Goal: Navigation & Orientation: Find specific page/section

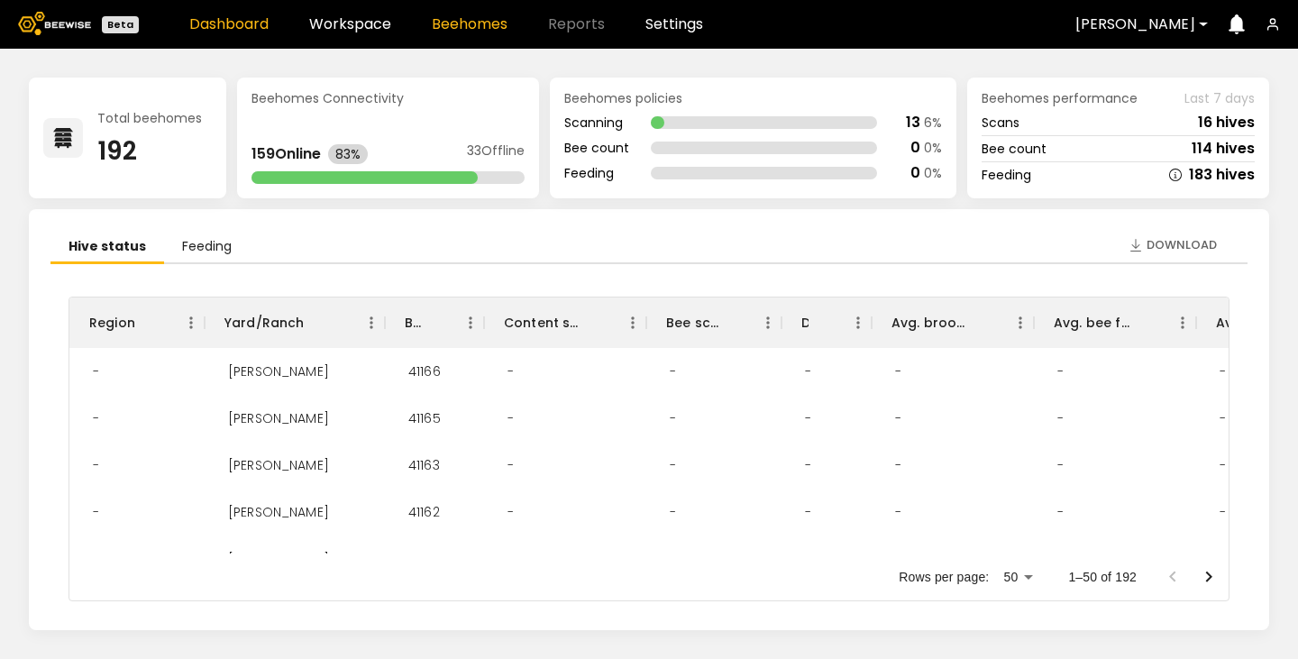
click at [444, 29] on link "Beehomes" at bounding box center [470, 24] width 76 height 14
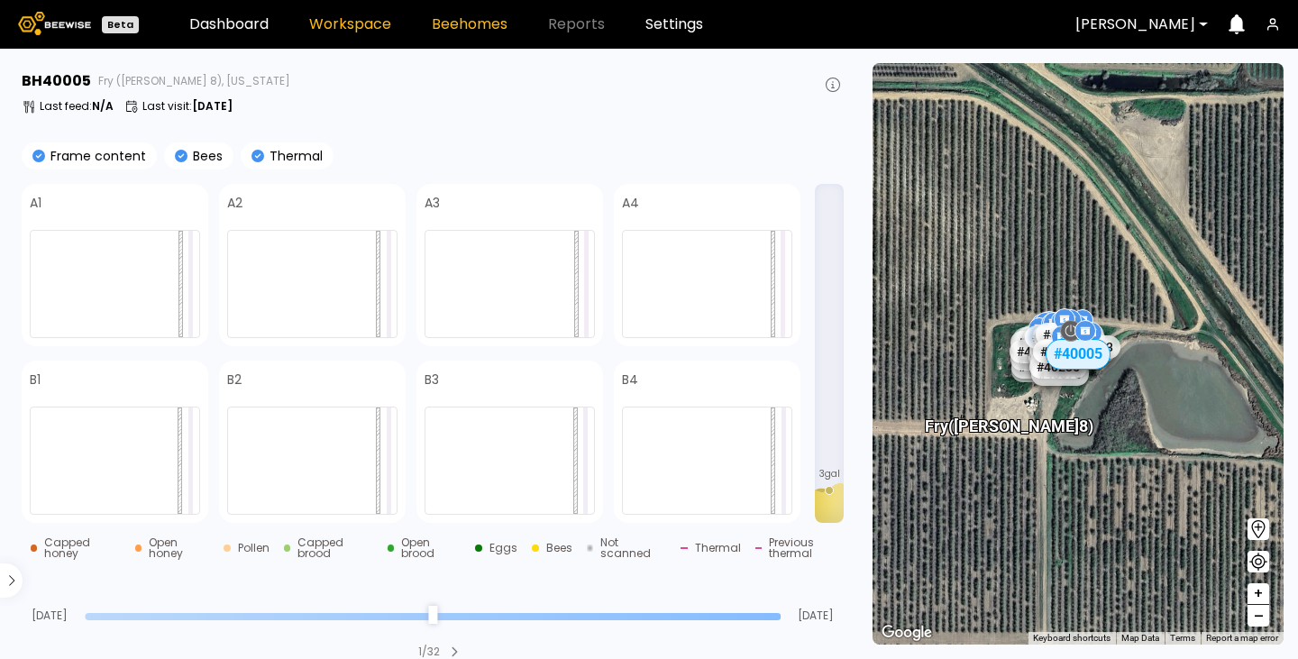
click at [355, 29] on link "Workspace" at bounding box center [350, 24] width 82 height 14
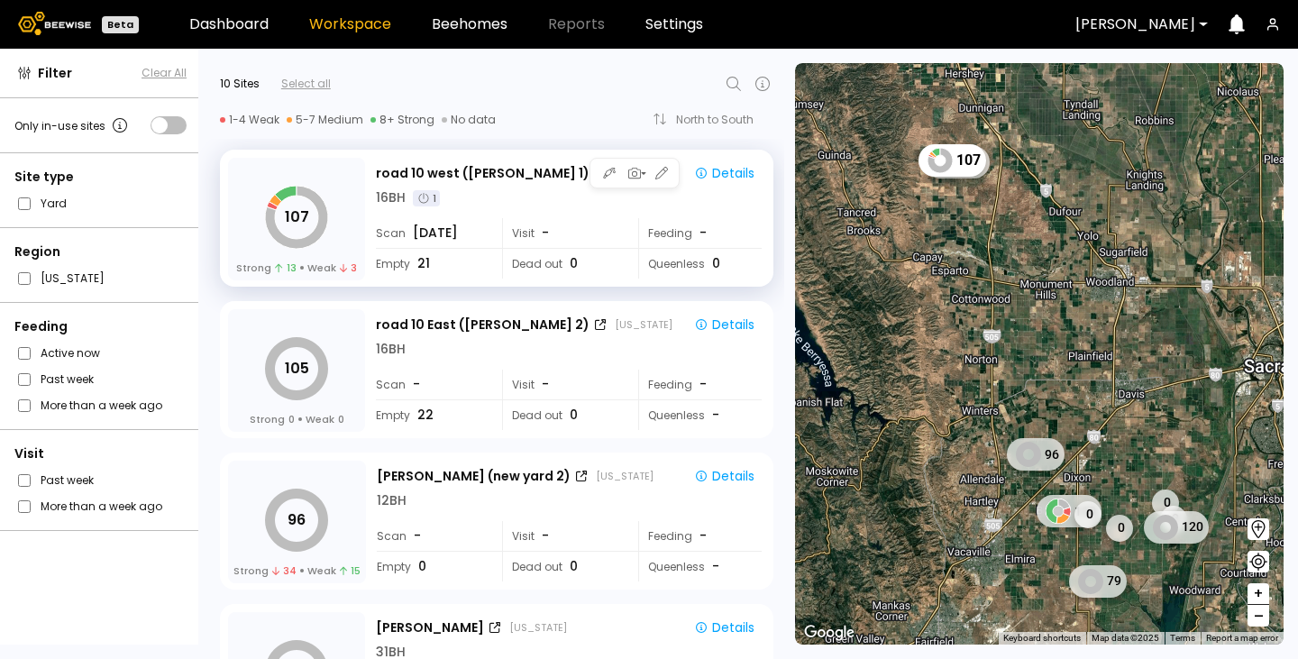
click at [486, 196] on div "16 BH 1" at bounding box center [569, 197] width 386 height 19
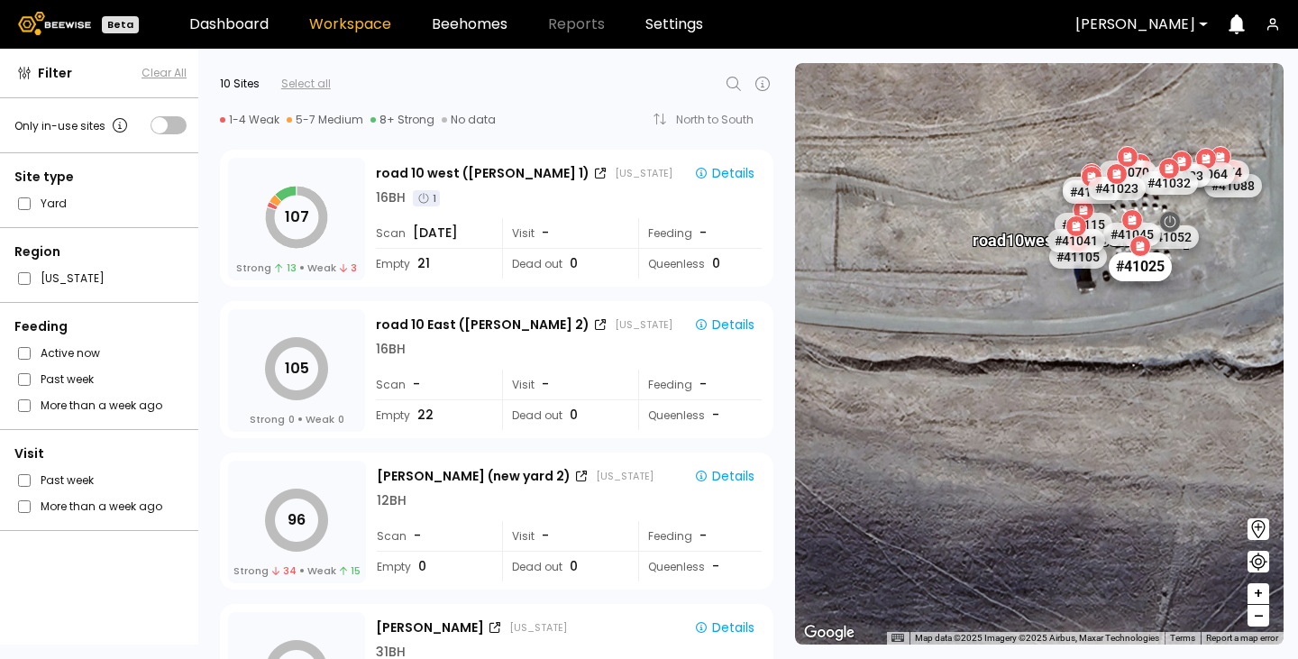
click at [1135, 274] on div "# 41025" at bounding box center [1139, 265] width 63 height 29
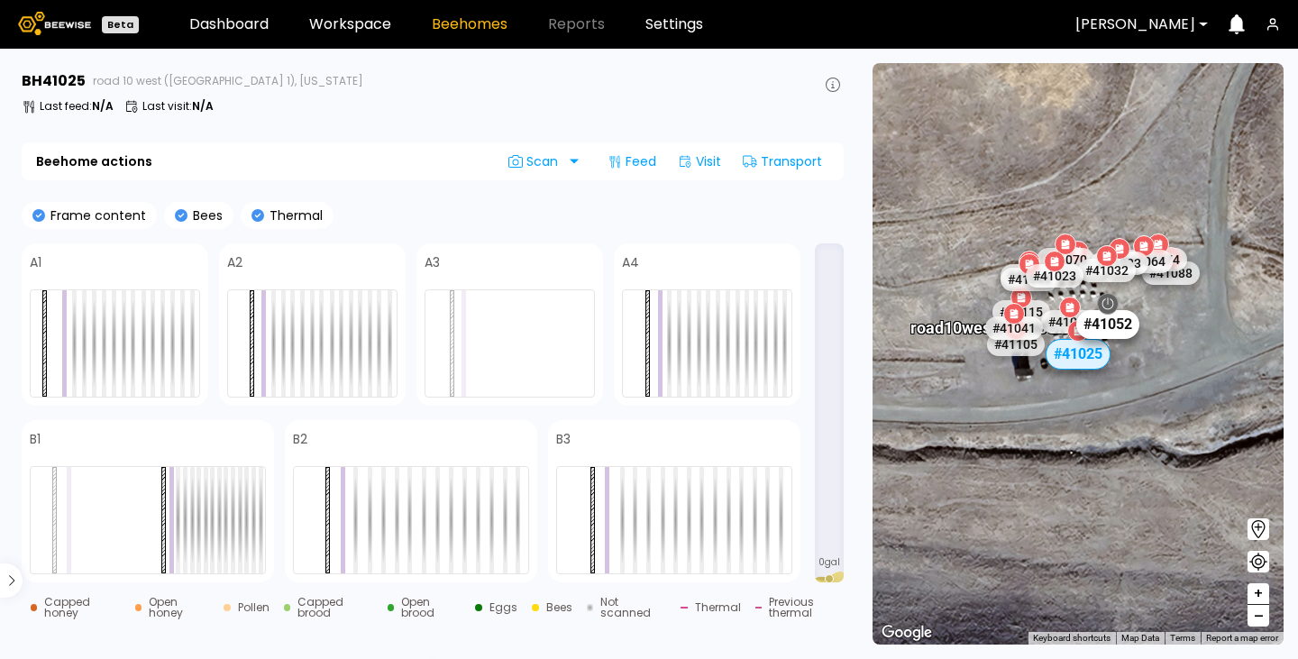
click at [1111, 332] on div "# 41052" at bounding box center [1107, 323] width 63 height 29
